Goal: Task Accomplishment & Management: Manage account settings

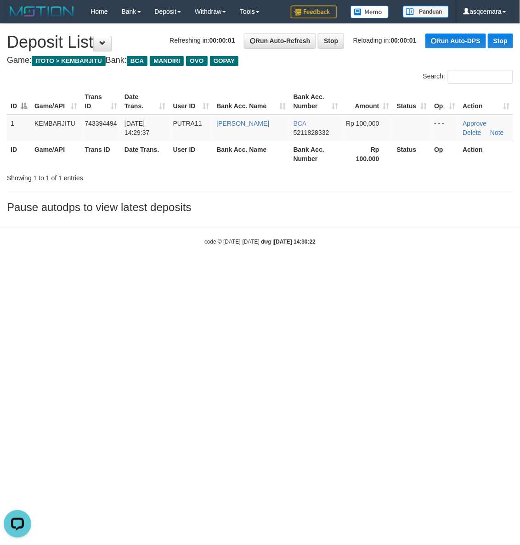
click at [211, 269] on html "Toggle navigation Home Bank Account List Load By Website Group [ITOTO] KEMBARJI…" at bounding box center [260, 134] width 520 height 269
click at [466, 123] on link "Approve" at bounding box center [477, 123] width 24 height 7
